Goal: Find specific page/section: Find specific page/section

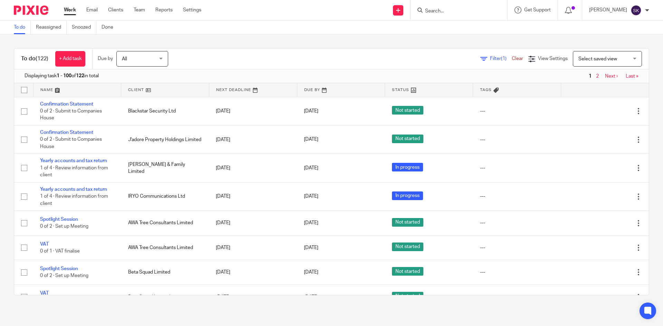
scroll to position [69, 0]
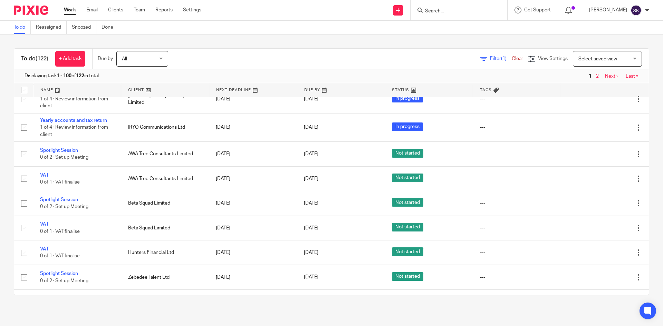
click at [456, 15] on div at bounding box center [459, 10] width 97 height 20
click at [450, 5] on div at bounding box center [459, 10] width 97 height 20
click at [444, 10] on input "Search" at bounding box center [455, 11] width 62 height 6
type input "odm"
click at [462, 24] on link at bounding box center [466, 27] width 86 height 10
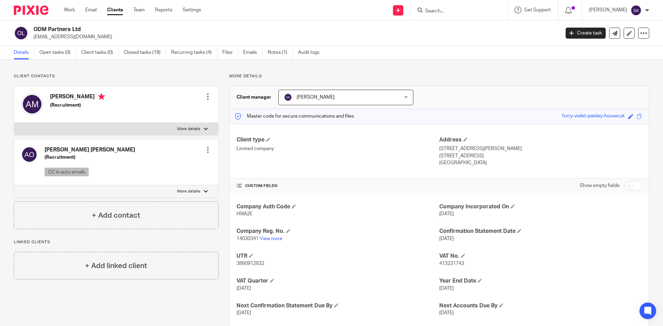
click at [475, 10] on input "Search" at bounding box center [455, 11] width 62 height 6
type input "tas"
click at [474, 24] on link at bounding box center [481, 30] width 117 height 16
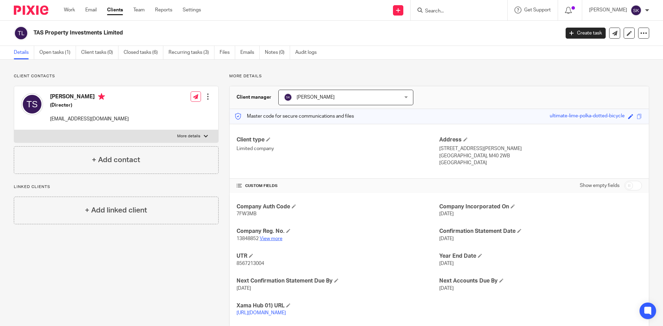
click at [269, 239] on link "View more" at bounding box center [271, 239] width 23 height 5
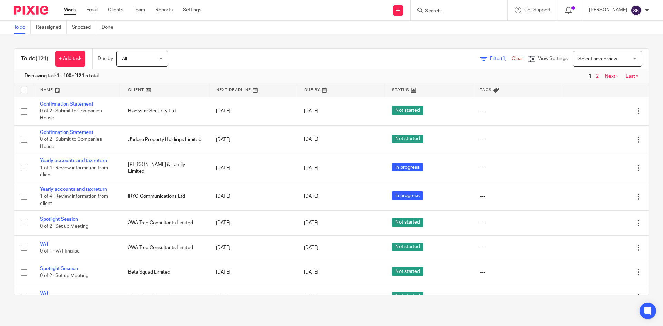
click at [464, 8] on input "Search" at bounding box center [455, 11] width 62 height 6
type input "ns"
click at [467, 26] on link at bounding box center [467, 27] width 89 height 10
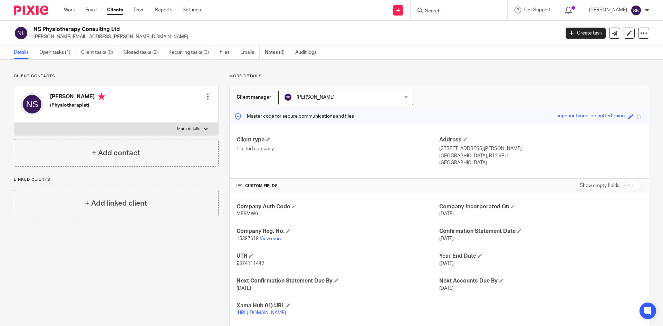
drag, startPoint x: 164, startPoint y: 32, endPoint x: 36, endPoint y: 28, distance: 128.5
click at [36, 28] on h2 "NS Physiotherapy Consulting Ltd" at bounding box center [241, 29] width 417 height 7
drag, startPoint x: 39, startPoint y: 25, endPoint x: 31, endPoint y: 30, distance: 9.6
click at [30, 30] on div "NS Physiotherapy Consulting Ltd [PERSON_NAME][EMAIL_ADDRESS][PERSON_NAME][DOMAI…" at bounding box center [284, 33] width 541 height 15
drag, startPoint x: 35, startPoint y: 29, endPoint x: 104, endPoint y: 28, distance: 69.1
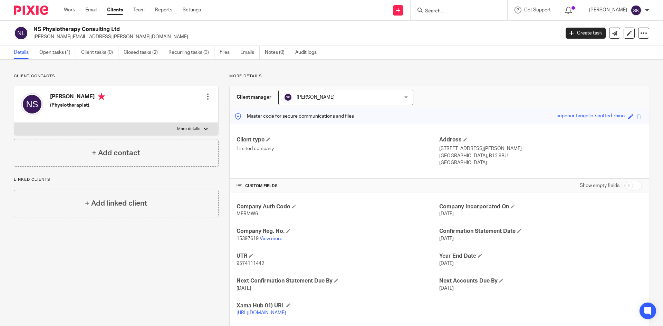
click at [156, 27] on h2 "NS Physiotherapy Consulting Ltd" at bounding box center [241, 29] width 417 height 7
copy h2 "NS Physiotherapy Consulting Ltd"
click at [247, 238] on span "15397619" at bounding box center [248, 239] width 22 height 5
copy p "15397619"
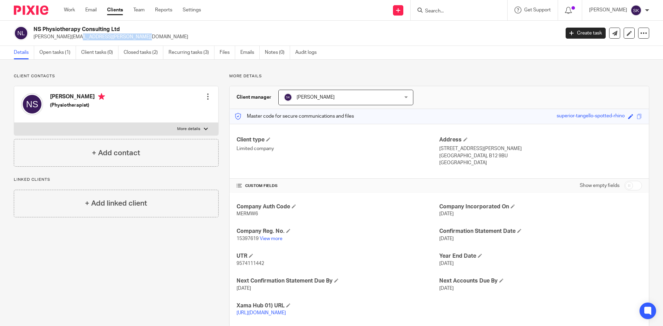
drag, startPoint x: 97, startPoint y: 37, endPoint x: 32, endPoint y: 37, distance: 65.3
click at [32, 37] on div "NS Physiotherapy Consulting Ltd [PERSON_NAME][EMAIL_ADDRESS][PERSON_NAME][DOMAI…" at bounding box center [284, 33] width 541 height 15
copy p "[PERSON_NAME][EMAIL_ADDRESS][PERSON_NAME][DOMAIN_NAME]"
